Goal: Task Accomplishment & Management: Use online tool/utility

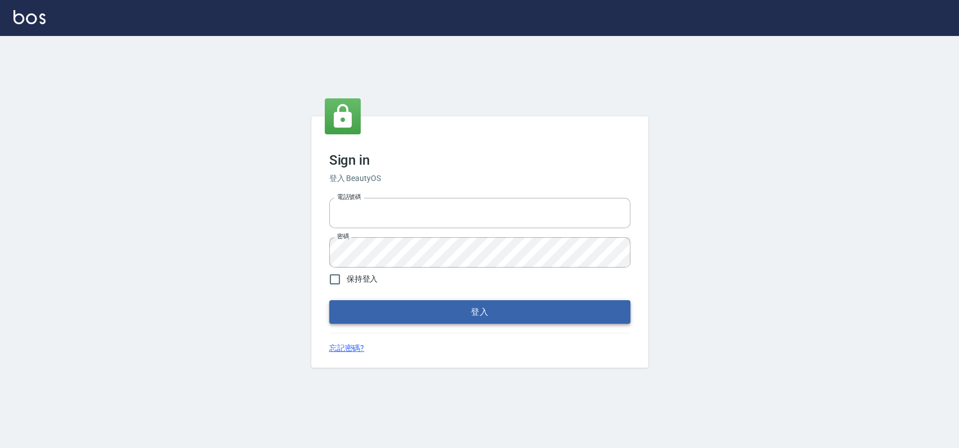
type input "033323173"
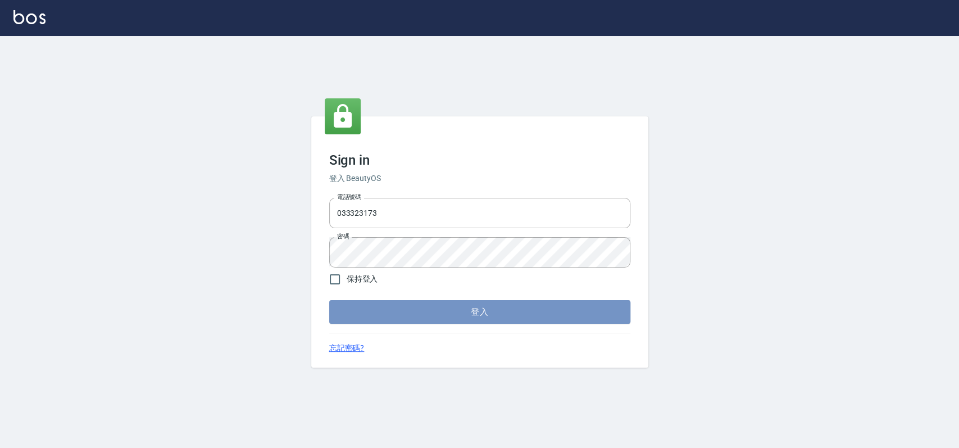
drag, startPoint x: 384, startPoint y: 307, endPoint x: 416, endPoint y: 120, distance: 189.8
click at [384, 307] on button "登入" at bounding box center [479, 312] width 301 height 24
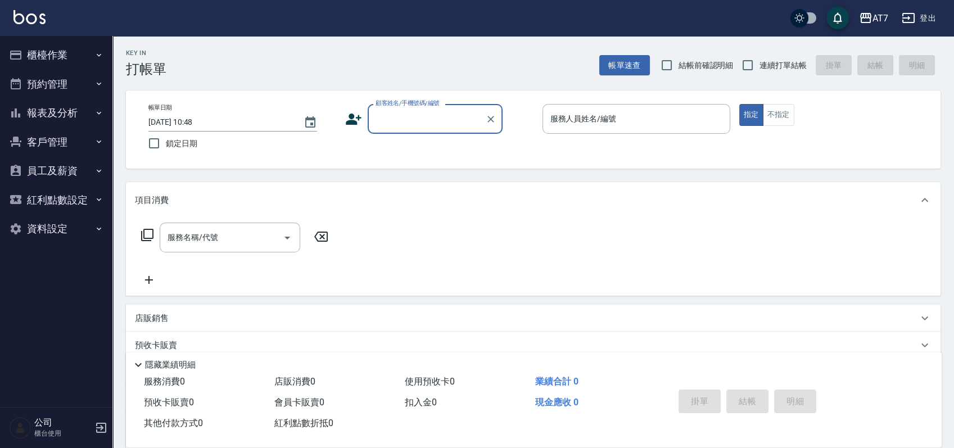
click at [61, 52] on button "櫃檯作業" at bounding box center [55, 54] width 103 height 29
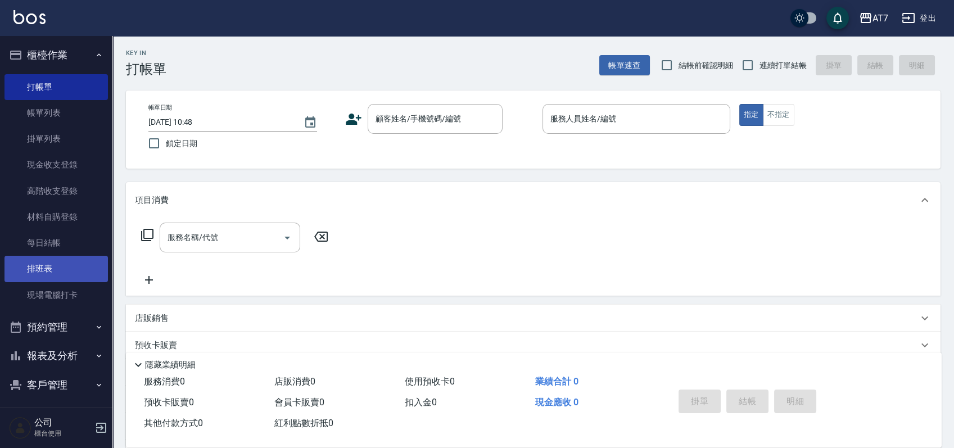
click at [55, 267] on link "排班表" at bounding box center [55, 269] width 103 height 26
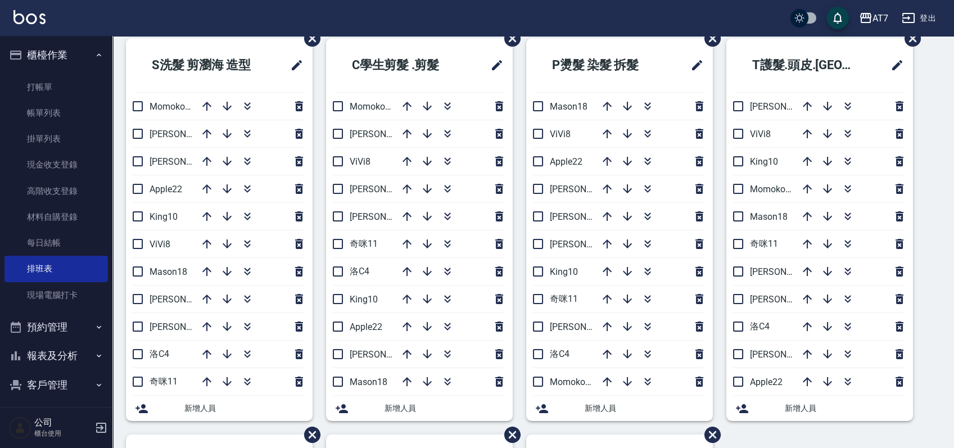
scroll to position [75, 0]
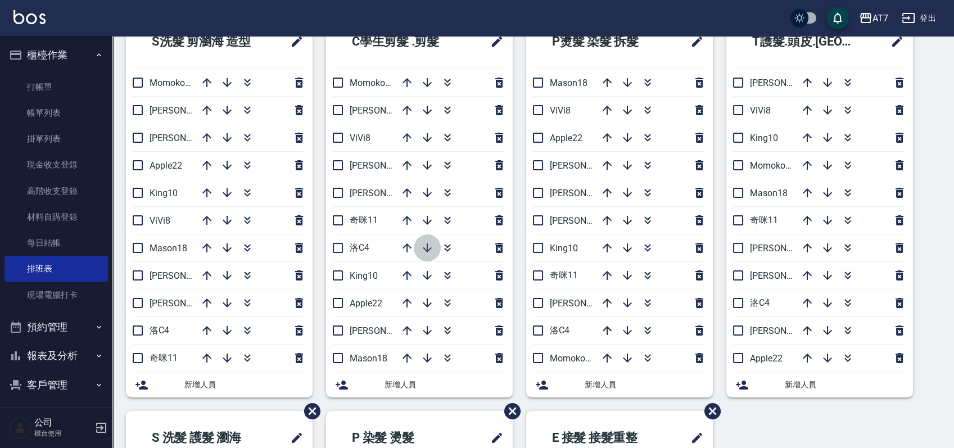
click at [427, 247] on icon "button" at bounding box center [427, 247] width 9 height 9
click at [931, 177] on div "S洗髮 剪瀏海 造型 Momoko12 杜莎莎6 伊蕾2 Apple22 King10 ViVi8 Mason18 郭郭9 泰拉7 洛C4 奇咪11 新增人員…" at bounding box center [526, 411] width 828 height 792
click at [930, 315] on div "S洗髮 剪瀏海 造型 Momoko12 杜莎莎6 伊蕾2 Apple22 King10 ViVi8 Mason18 郭郭9 泰拉7 洛C4 奇咪11 新增人員…" at bounding box center [526, 411] width 828 height 792
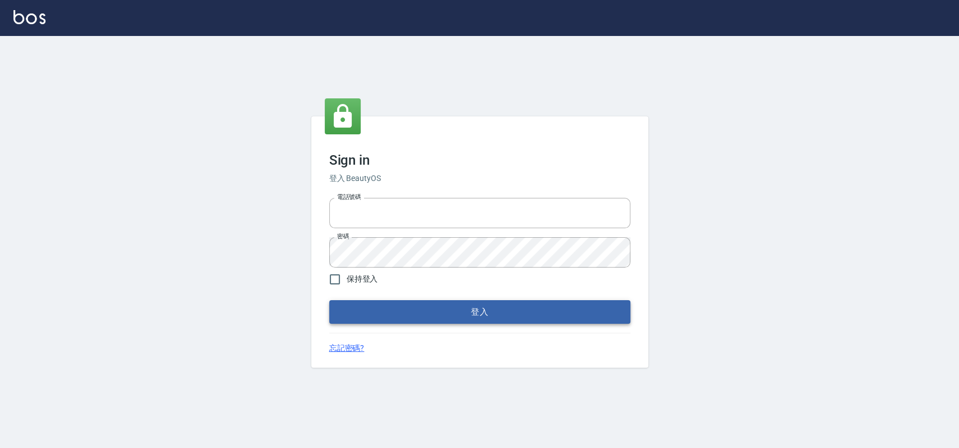
type input "033323173"
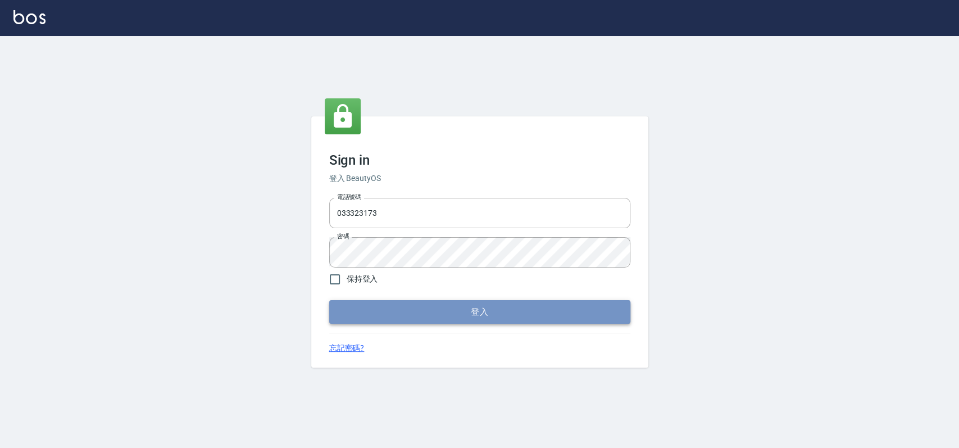
click at [466, 315] on button "登入" at bounding box center [479, 312] width 301 height 24
